Goal: Check status: Check status

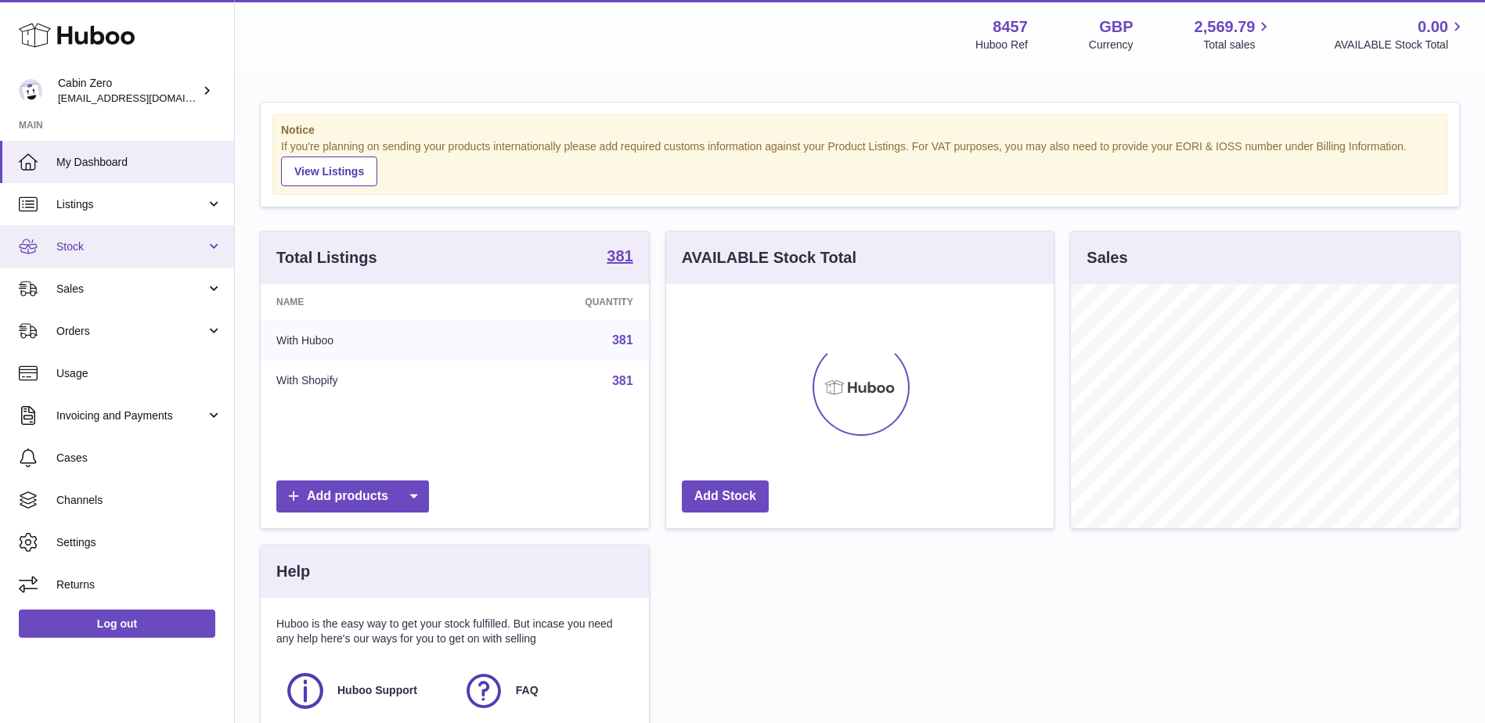
scroll to position [244, 387]
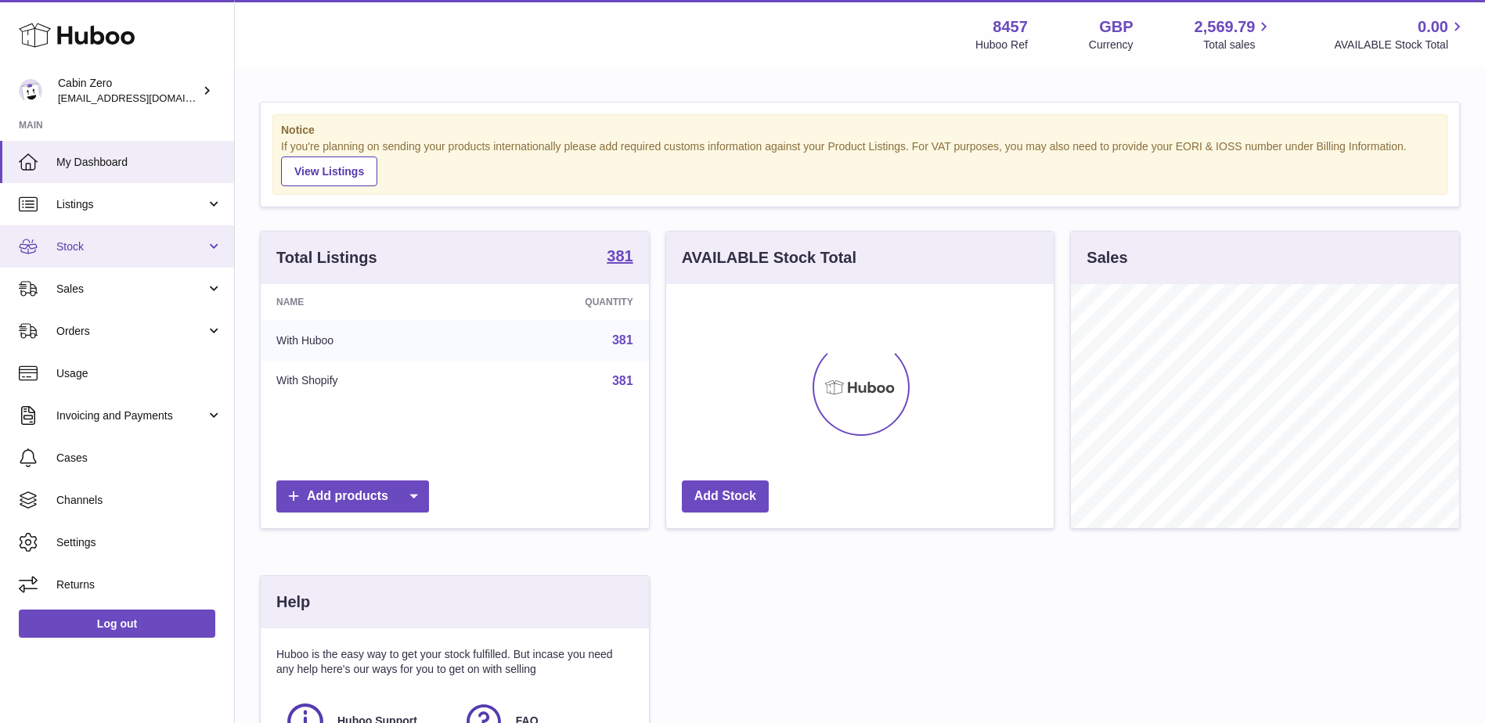
click at [129, 247] on span "Stock" at bounding box center [130, 247] width 149 height 15
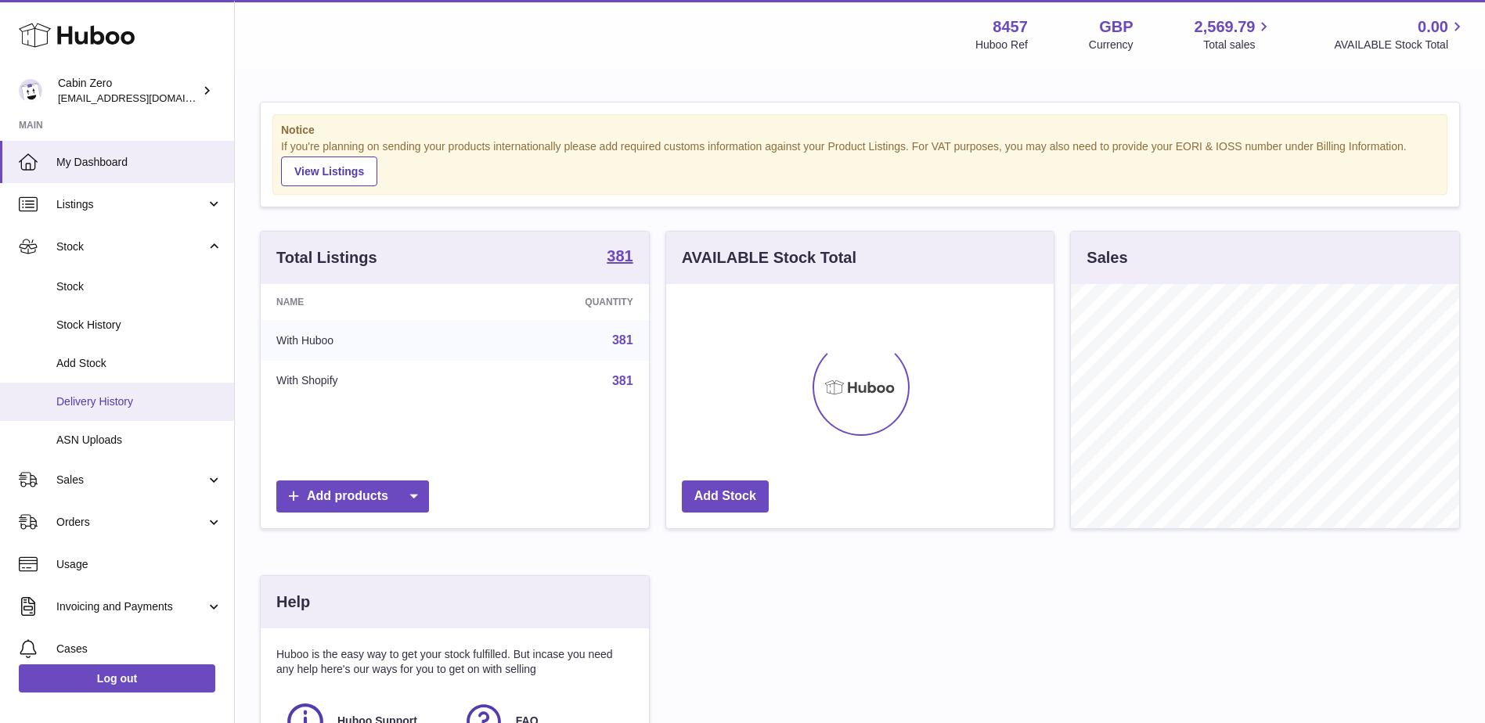
click at [131, 399] on span "Delivery History" at bounding box center [139, 401] width 166 height 15
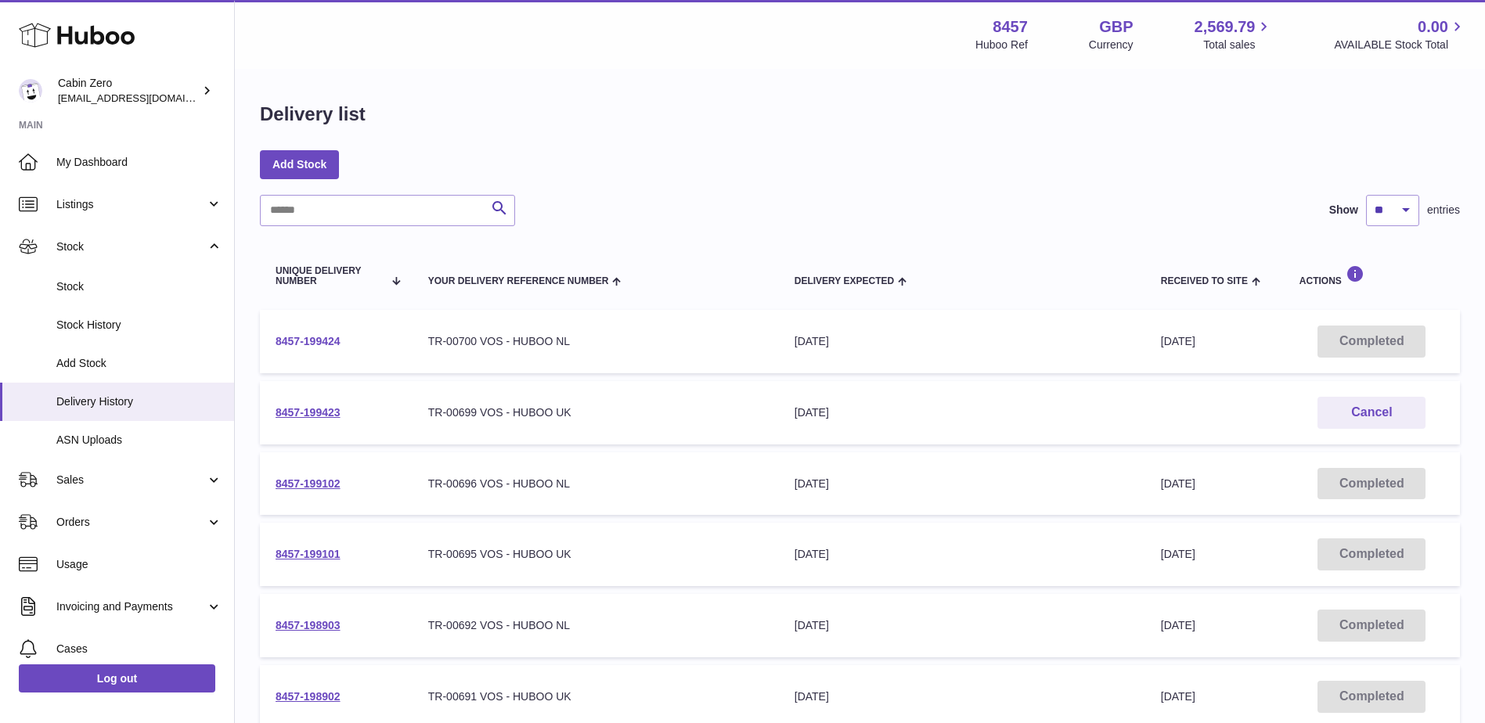
click at [317, 342] on link "8457-199424" at bounding box center [308, 341] width 65 height 13
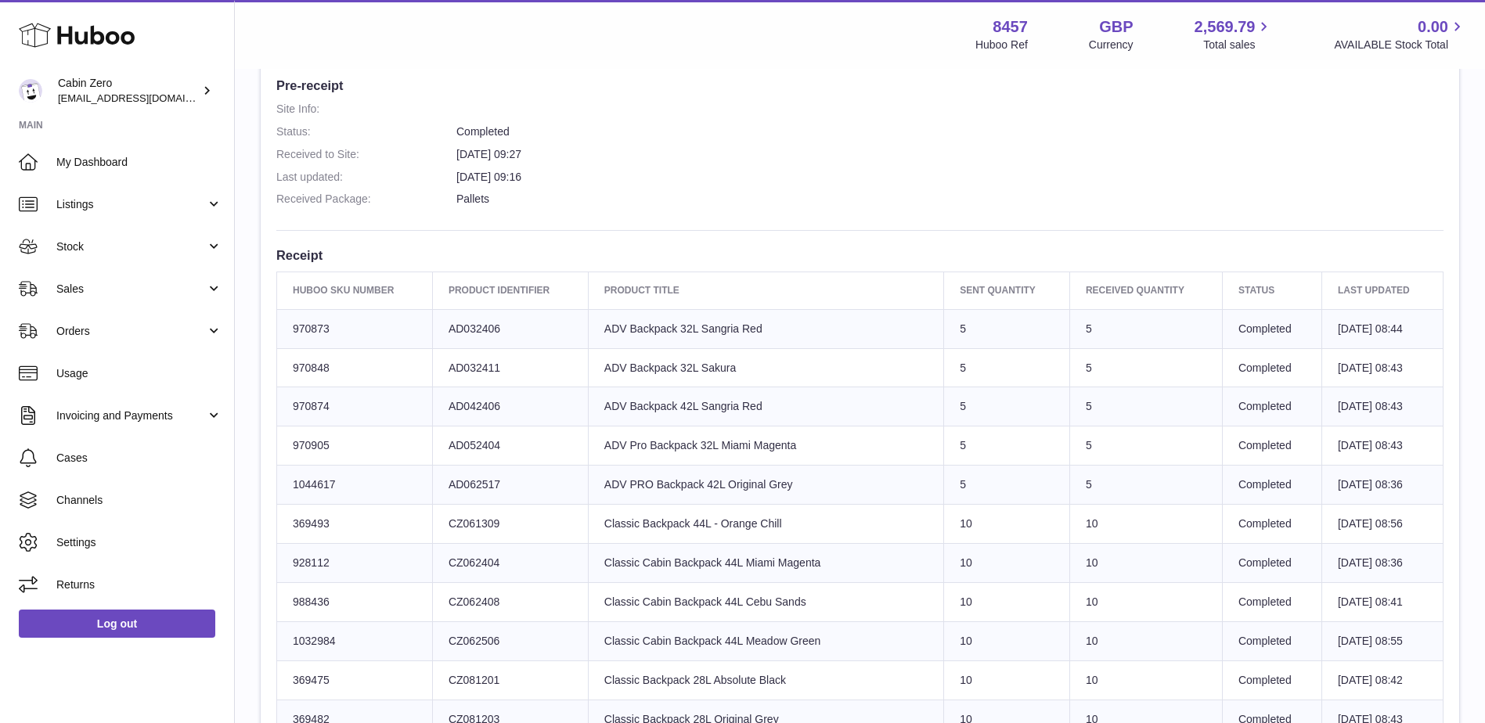
scroll to position [212, 0]
